Goal: Book appointment/travel/reservation

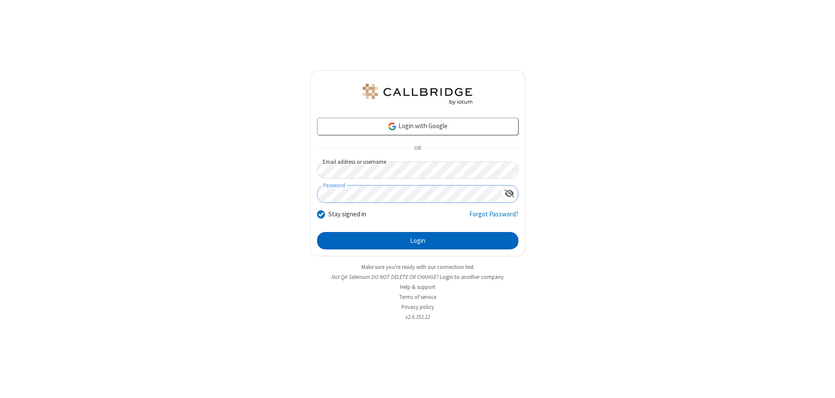
click at [418, 241] on button "Login" at bounding box center [417, 240] width 201 height 17
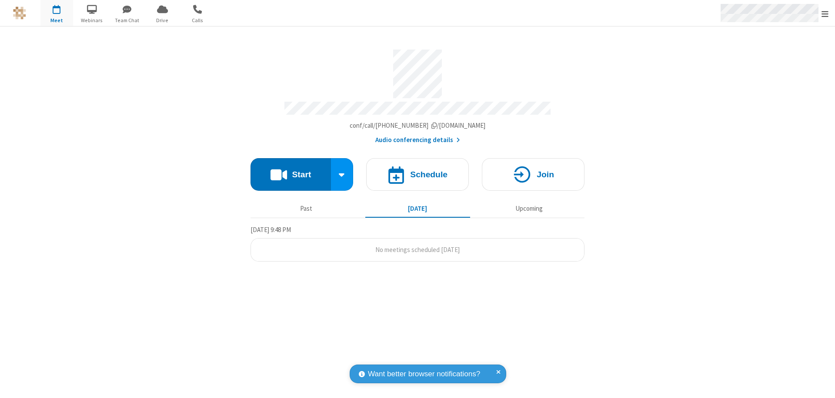
click at [825, 13] on span "Open menu" at bounding box center [825, 14] width 7 height 9
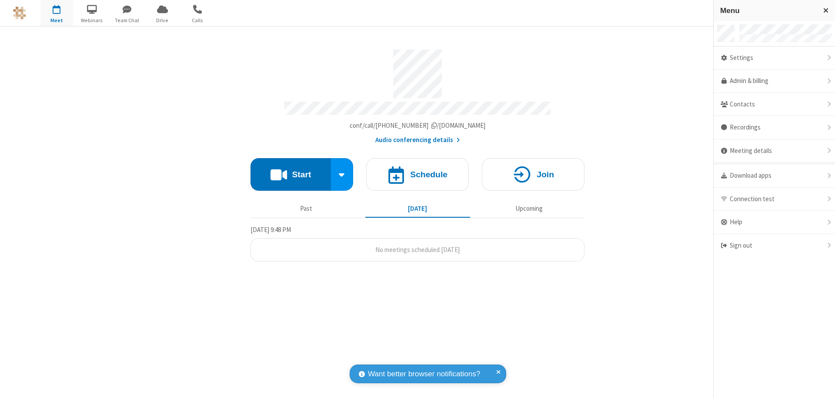
click at [57, 13] on span "button" at bounding box center [56, 9] width 33 height 15
click at [418, 171] on h4 "Schedule" at bounding box center [428, 175] width 37 height 8
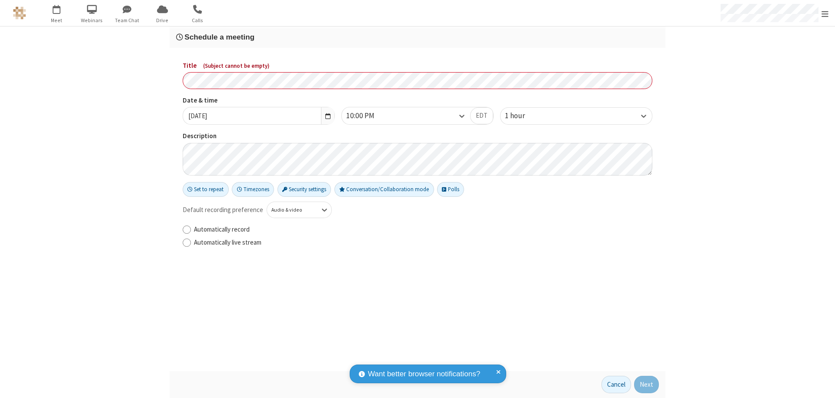
click at [418, 37] on h3 "Schedule a meeting" at bounding box center [417, 37] width 483 height 8
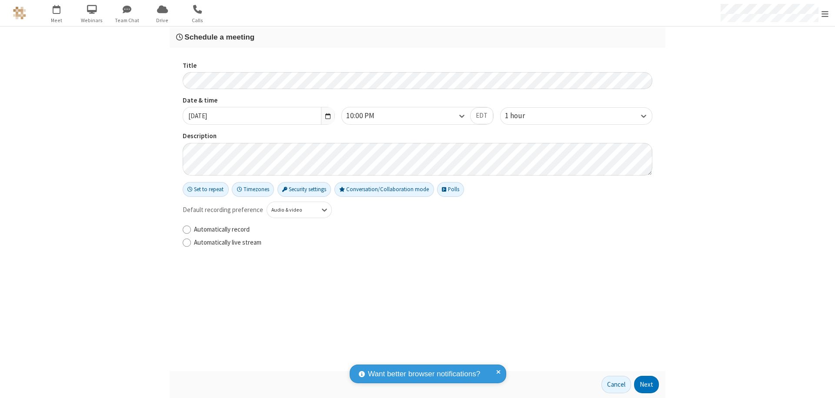
click at [647, 385] on button "Next" at bounding box center [646, 384] width 25 height 17
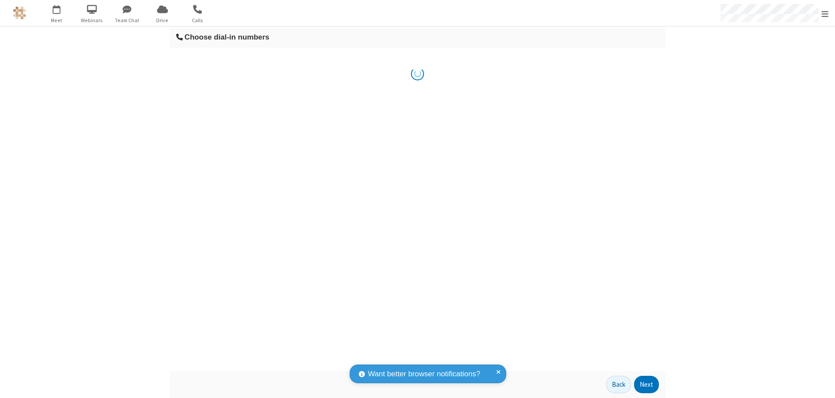
click at [647, 385] on button "Next" at bounding box center [646, 384] width 25 height 17
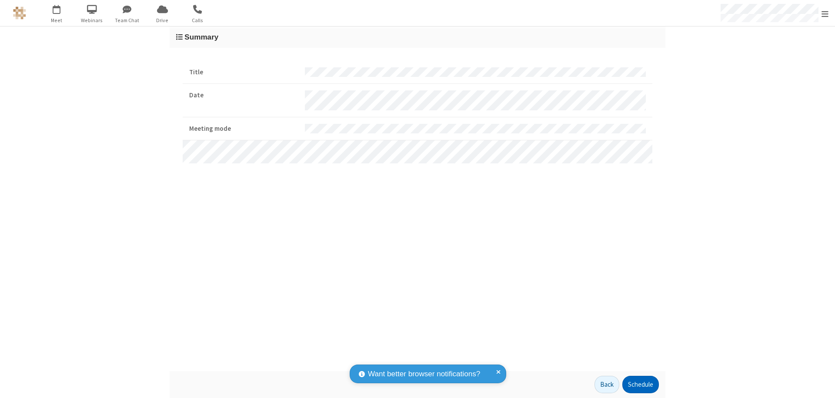
click at [640, 385] on button "Schedule" at bounding box center [640, 384] width 37 height 17
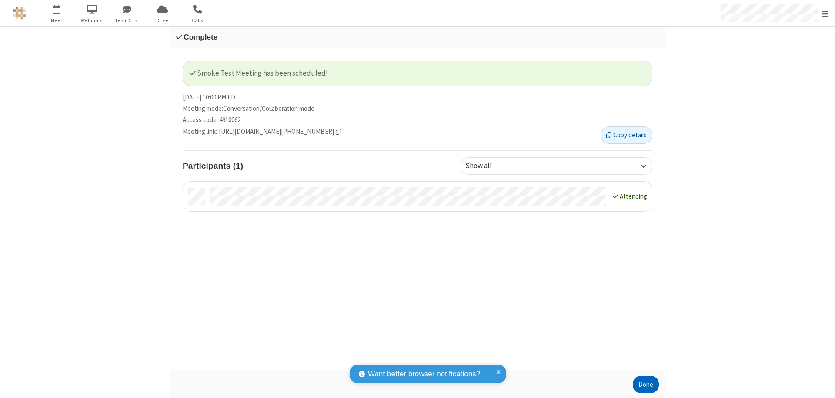
click at [646, 385] on button "Done" at bounding box center [646, 384] width 26 height 17
